Goal: Task Accomplishment & Management: Use online tool/utility

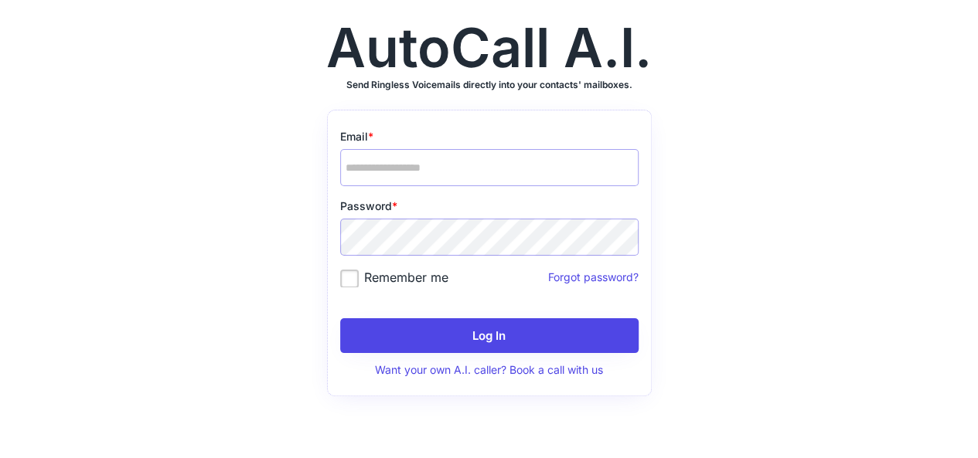
click at [461, 187] on div "Email * Password * Remember me Forgot password?" at bounding box center [489, 214] width 298 height 170
click at [465, 155] on input "email" at bounding box center [489, 167] width 298 height 37
click at [461, 180] on input "email" at bounding box center [489, 167] width 298 height 37
paste input "**********"
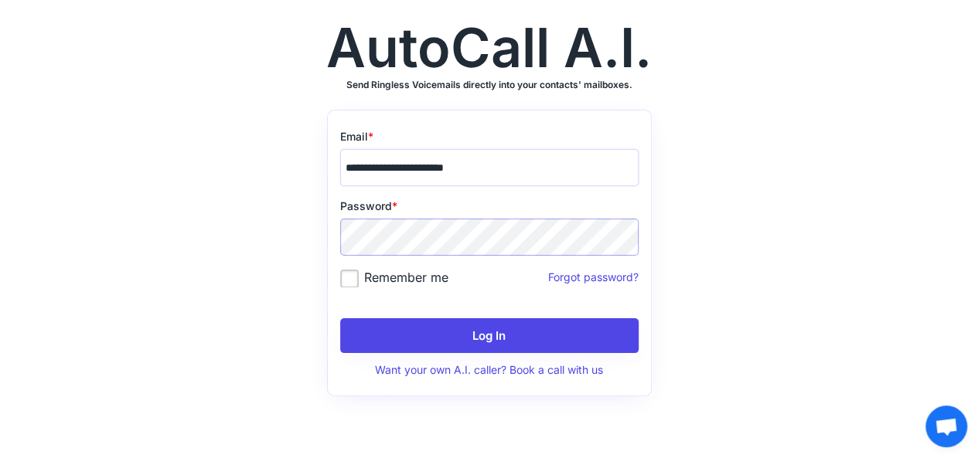
type input "**********"
click at [417, 279] on label "Remember me" at bounding box center [394, 277] width 108 height 15
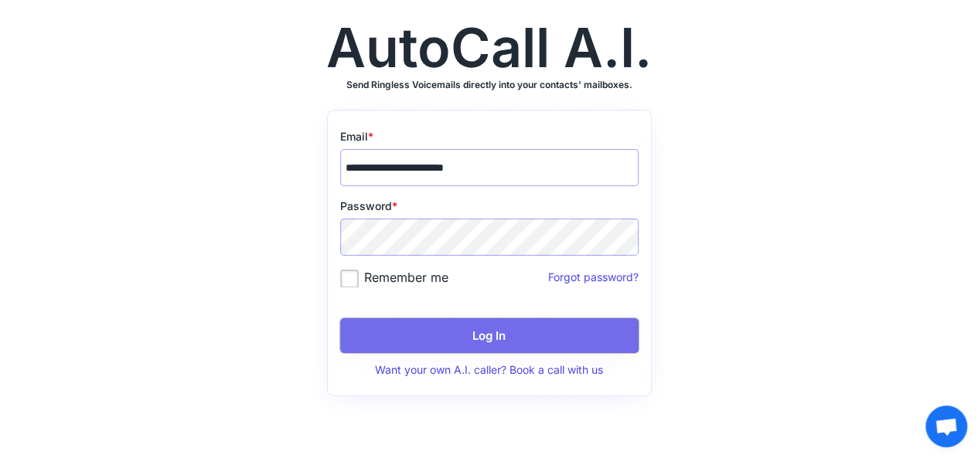
click at [560, 334] on button "Log In" at bounding box center [489, 335] width 298 height 35
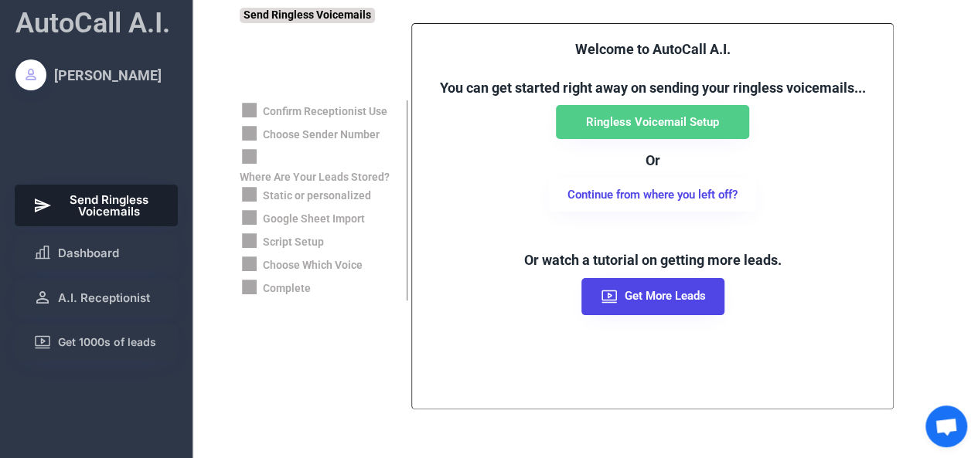
click at [824, 381] on div "Welcome to AutoCall A.I. You can get started right away on sending your ringles…" at bounding box center [652, 216] width 482 height 386
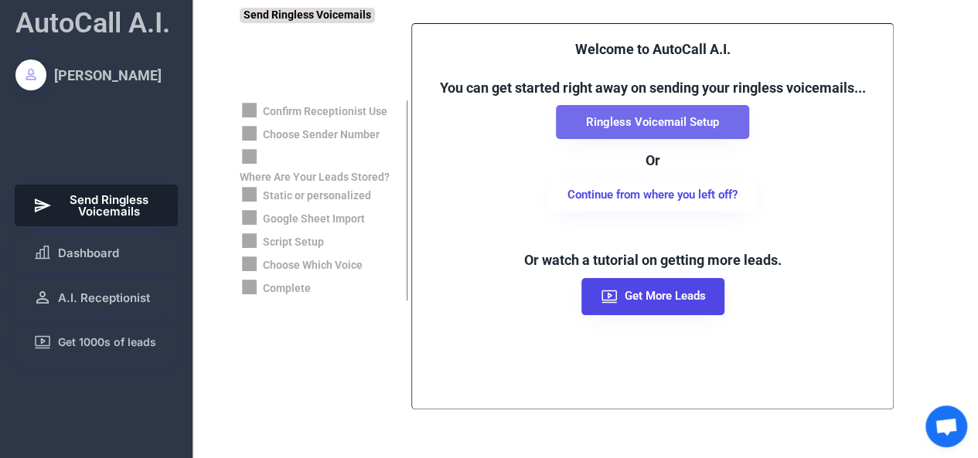
click at [696, 129] on button "Ringless Voicemail Setup" at bounding box center [652, 122] width 193 height 34
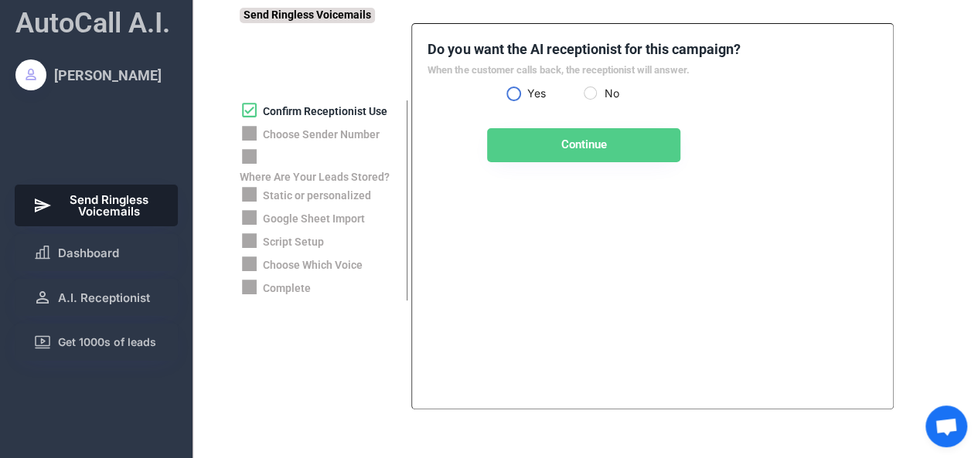
click at [522, 94] on label "Yes" at bounding box center [553, 93] width 62 height 11
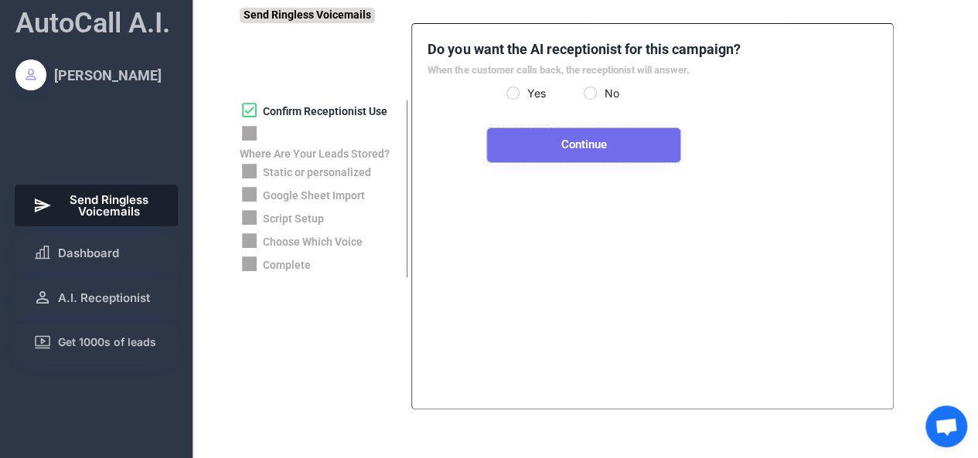
click at [594, 153] on button "Continue" at bounding box center [583, 145] width 193 height 34
select select "**********"
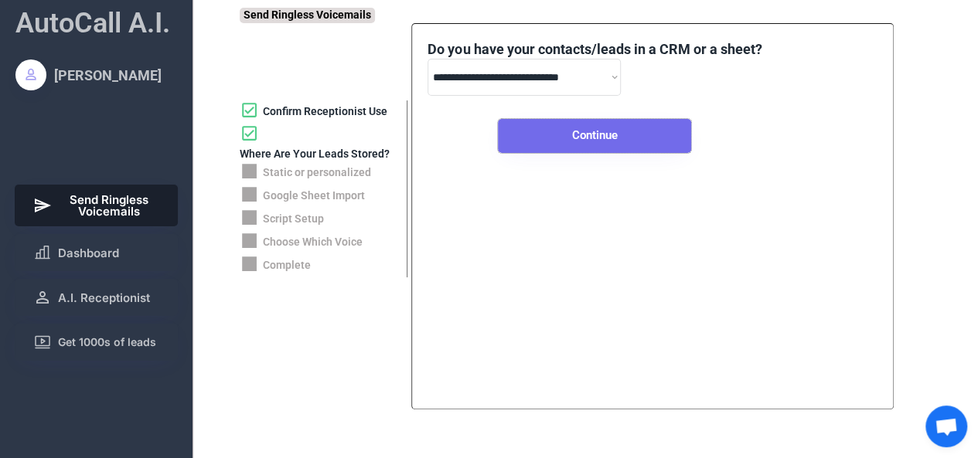
click at [591, 131] on button "Continue" at bounding box center [594, 136] width 193 height 34
select select "*****"
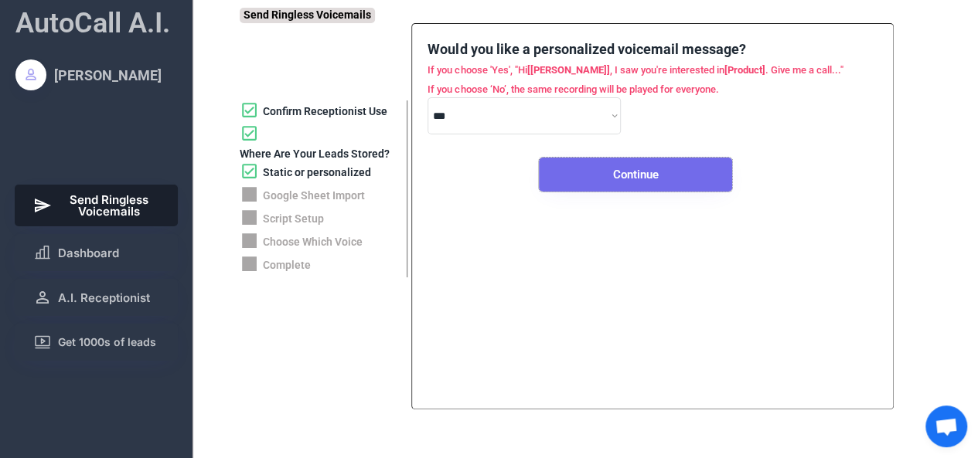
click at [625, 171] on button "Continue" at bounding box center [635, 175] width 193 height 34
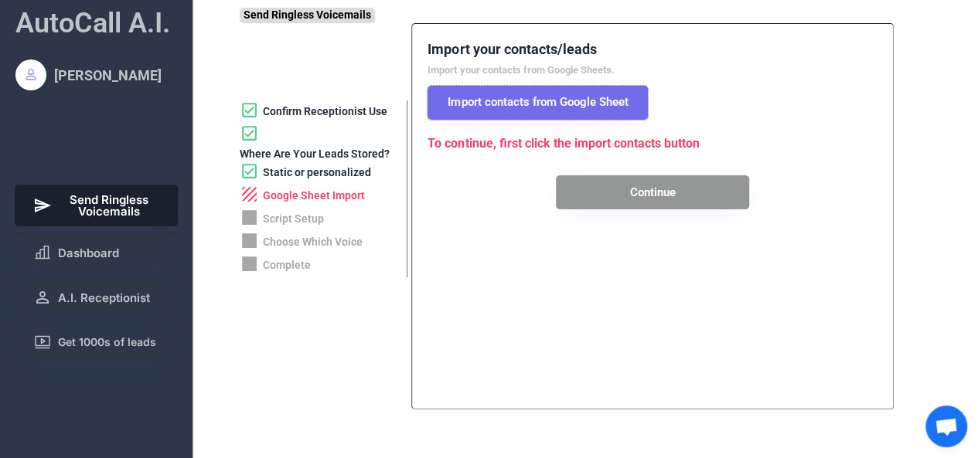
click at [560, 104] on button "Import contacts from Google Sheet" at bounding box center [537, 103] width 220 height 34
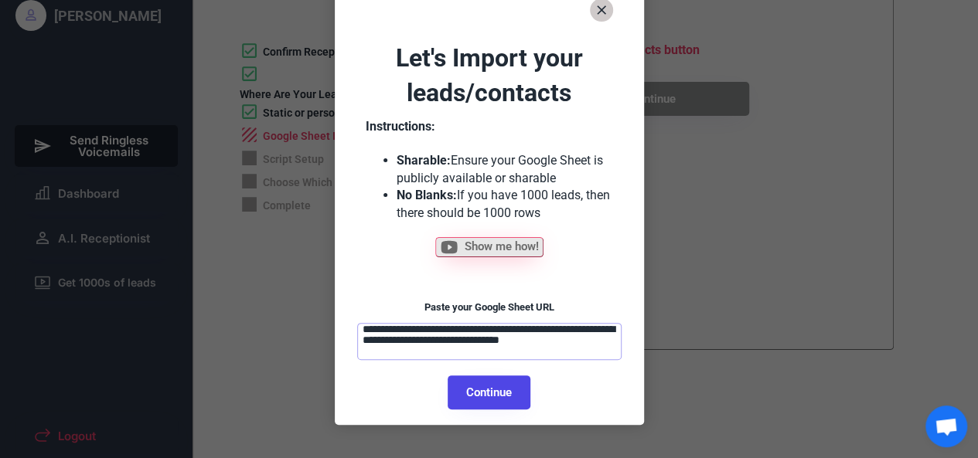
scroll to position [60, 0]
click at [454, 338] on textarea "**********" at bounding box center [489, 340] width 264 height 37
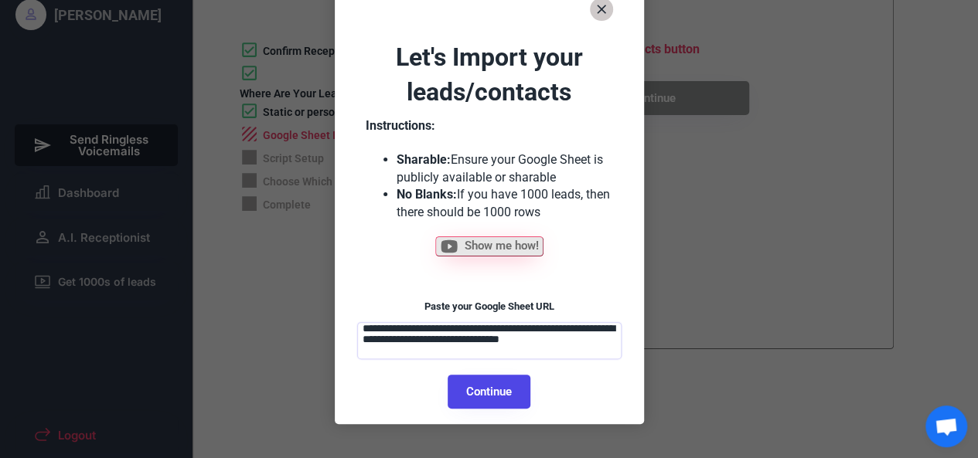
click at [501, 392] on button "Continue" at bounding box center [489, 392] width 83 height 34
select select "******"
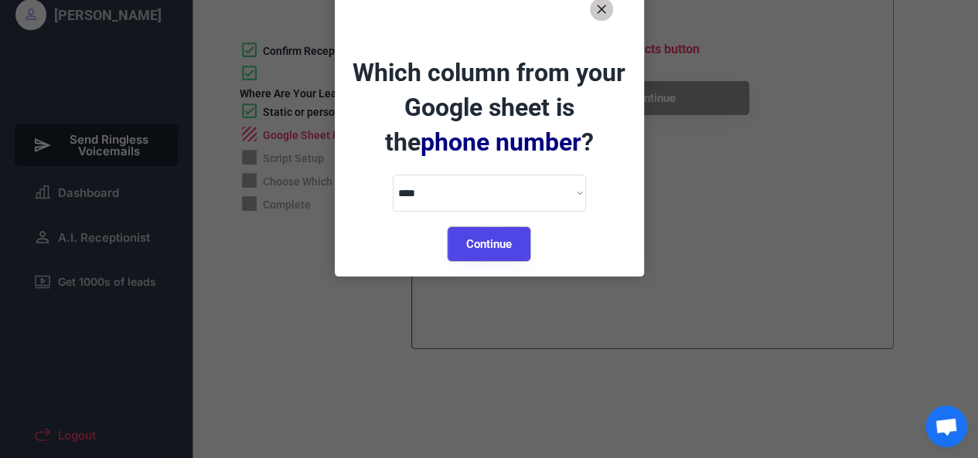
click at [505, 243] on button "Continue" at bounding box center [489, 244] width 83 height 34
select select "*********"
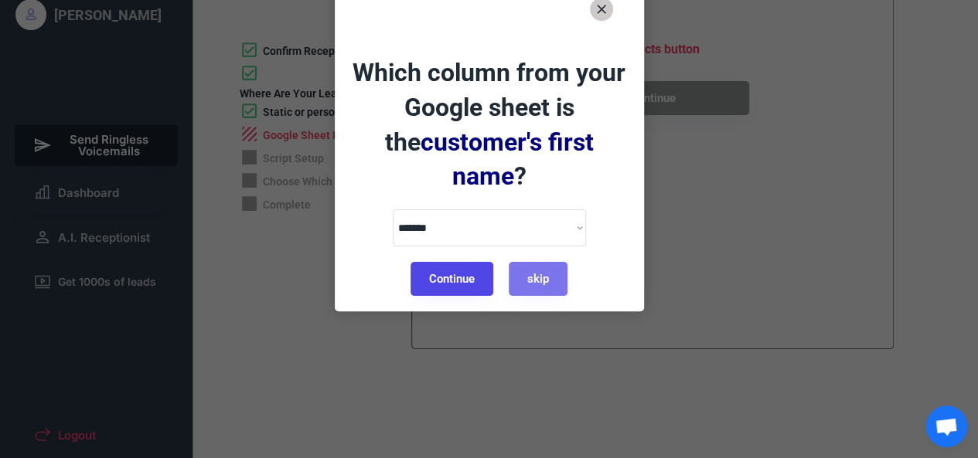
click at [458, 262] on button "Continue" at bounding box center [451, 279] width 83 height 34
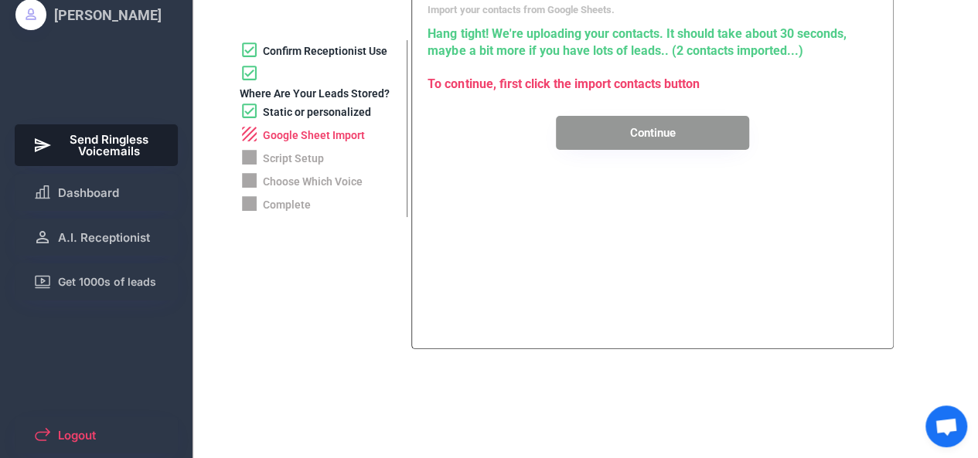
scroll to position [0, 0]
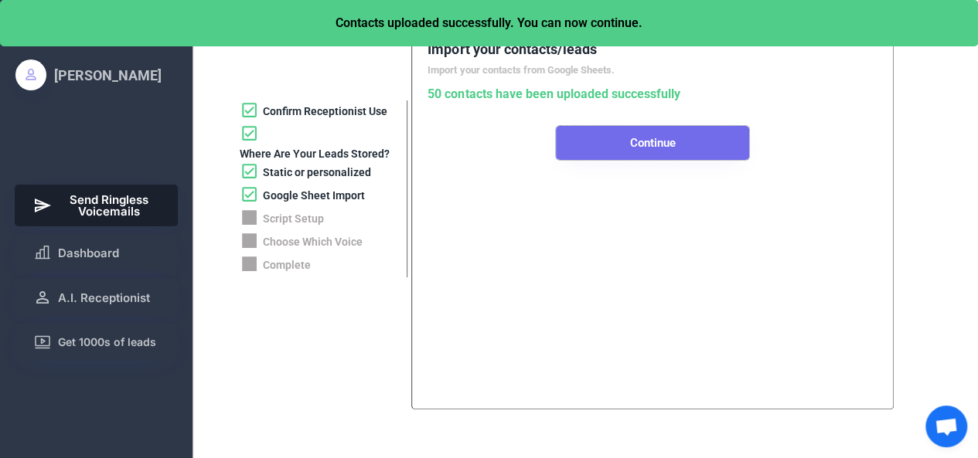
click at [665, 152] on button "Continue" at bounding box center [652, 143] width 193 height 34
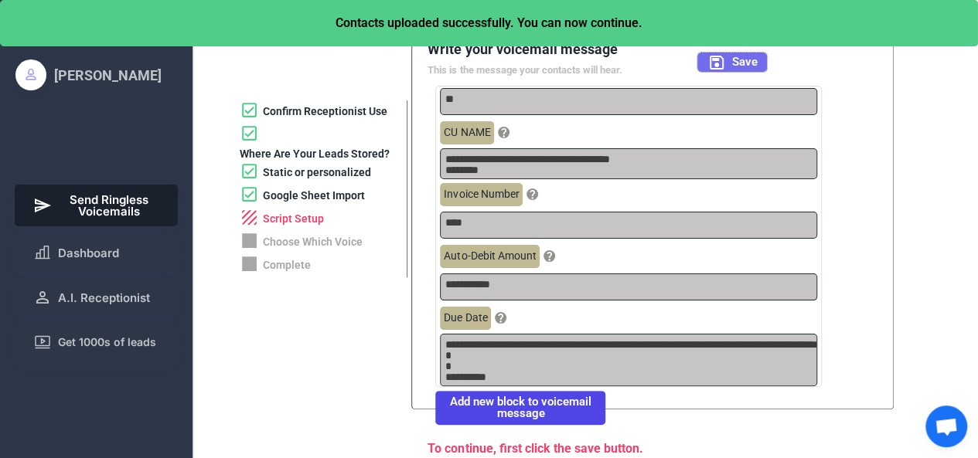
click at [730, 64] on button "Save" at bounding box center [732, 62] width 70 height 19
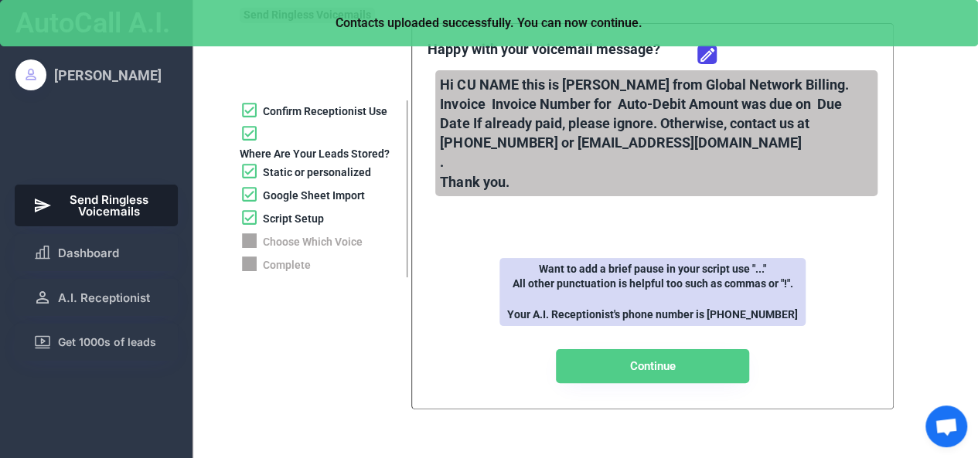
scroll to position [46, 0]
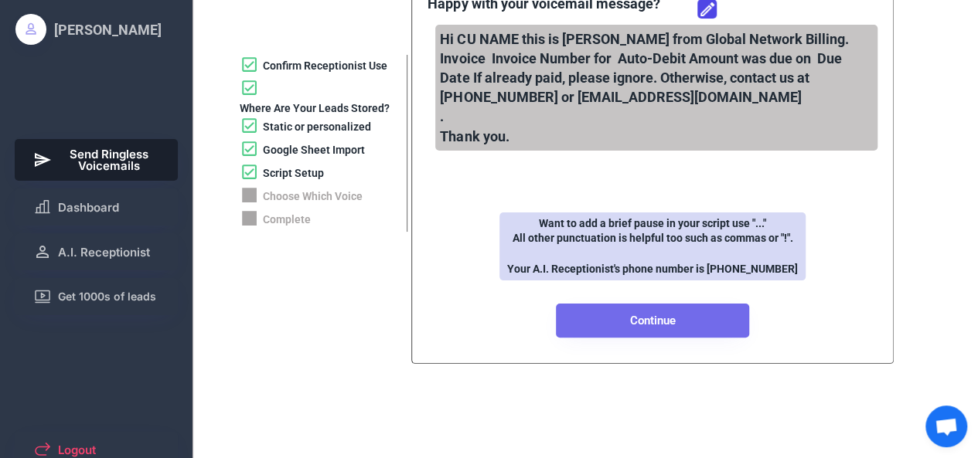
click at [694, 318] on button "Continue" at bounding box center [652, 321] width 193 height 34
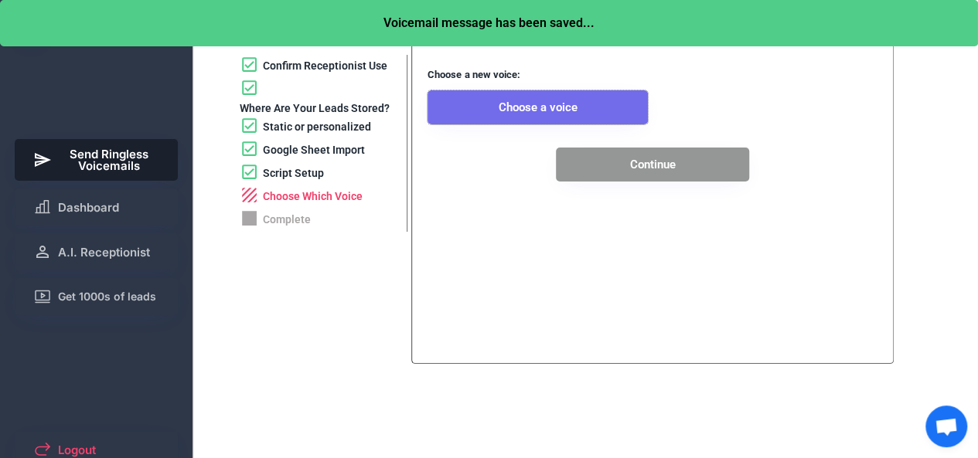
click at [584, 105] on button "Choose a voice" at bounding box center [537, 107] width 220 height 34
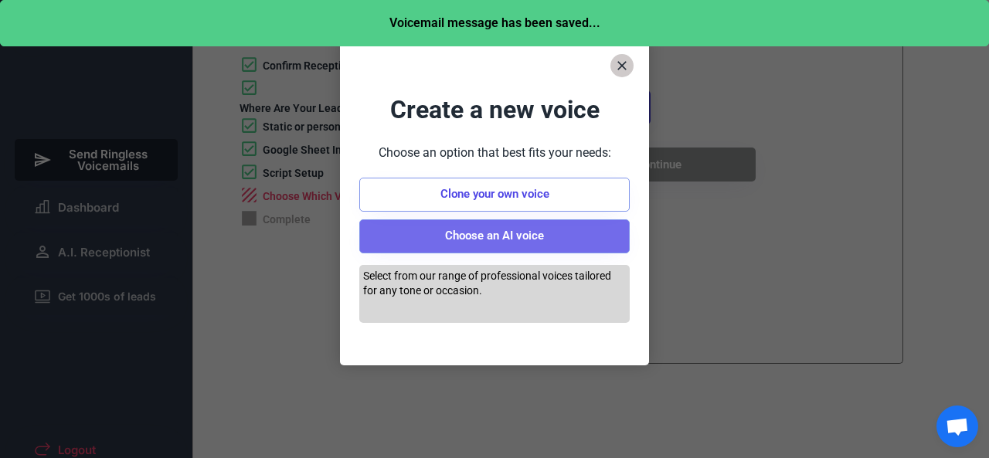
click at [482, 238] on button "Choose an AI voice" at bounding box center [494, 237] width 271 height 34
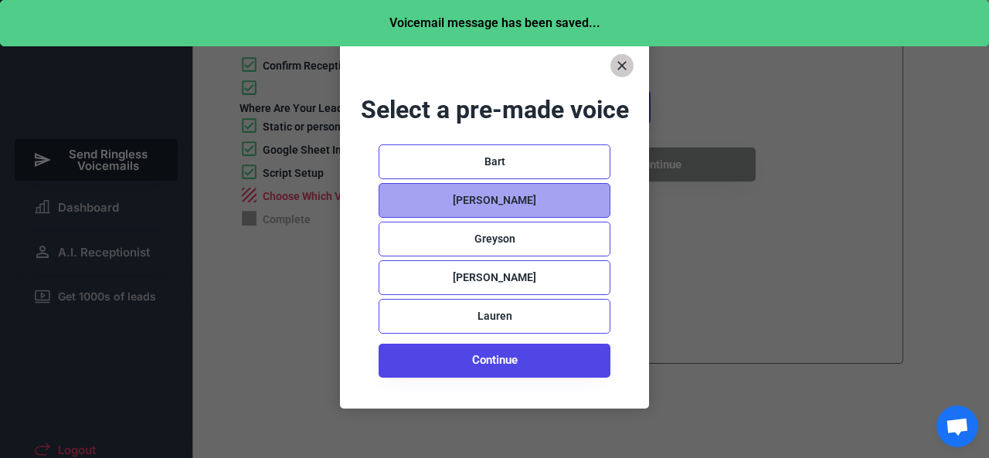
click at [481, 200] on div "[PERSON_NAME]" at bounding box center [494, 200] width 83 height 15
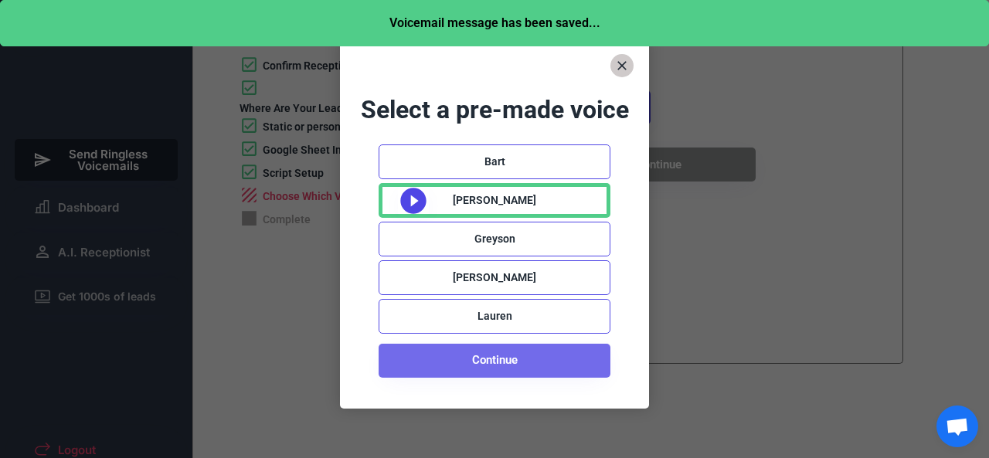
click at [513, 360] on button "Continue" at bounding box center [495, 361] width 232 height 34
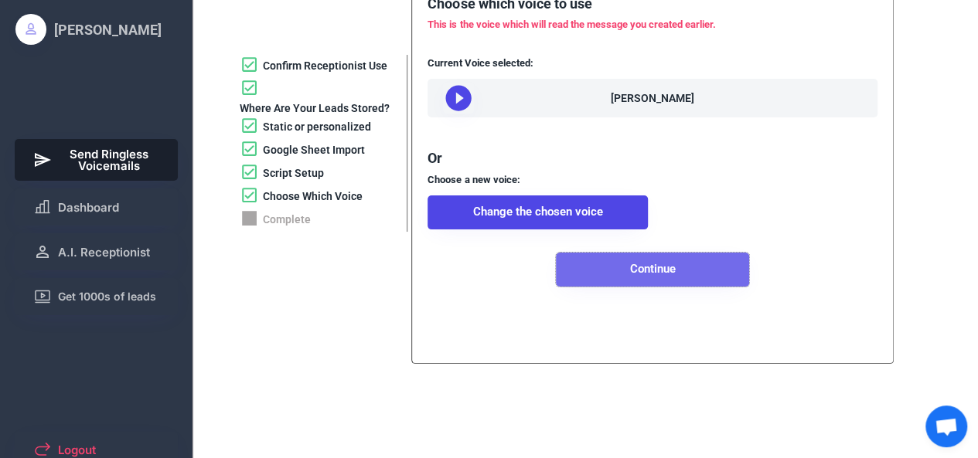
click at [668, 287] on button "Continue" at bounding box center [652, 270] width 193 height 34
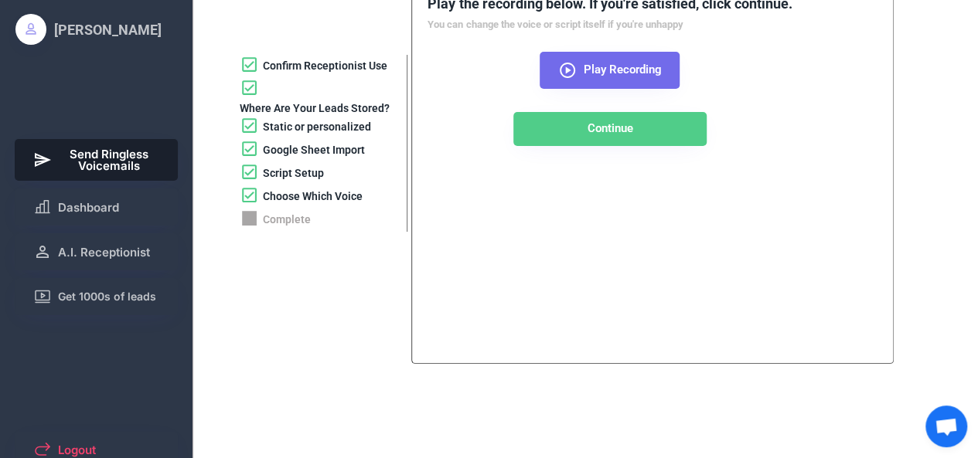
click at [574, 75] on icon at bounding box center [567, 70] width 19 height 19
drag, startPoint x: 626, startPoint y: 77, endPoint x: 526, endPoint y: 236, distance: 187.2
drag, startPoint x: 526, startPoint y: 236, endPoint x: 459, endPoint y: 202, distance: 75.4
drag, startPoint x: 459, startPoint y: 202, endPoint x: 403, endPoint y: 205, distance: 55.7
click at [403, 205] on div "Choose Which Voice" at bounding box center [323, 197] width 167 height 23
